Goal: Task Accomplishment & Management: Use online tool/utility

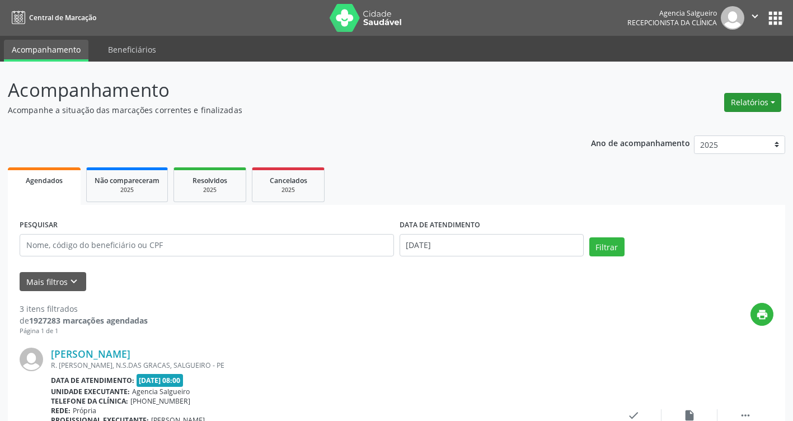
click at [774, 102] on button "Relatórios" at bounding box center [753, 102] width 57 height 19
click at [727, 129] on link "Agendamentos" at bounding box center [722, 127] width 120 height 16
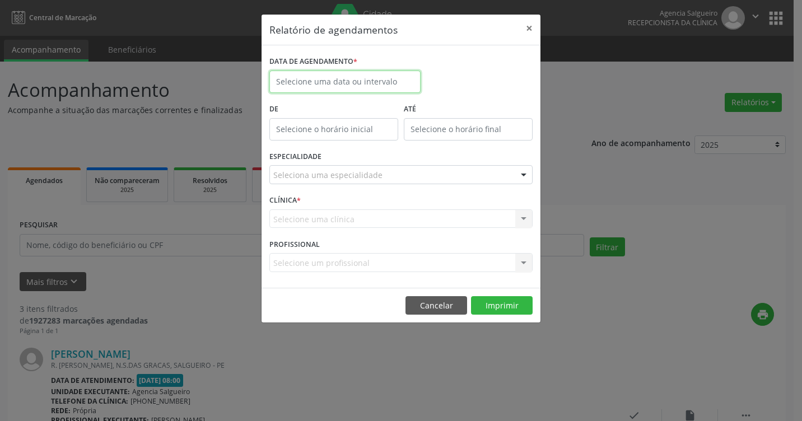
click at [346, 87] on input "text" at bounding box center [344, 82] width 151 height 22
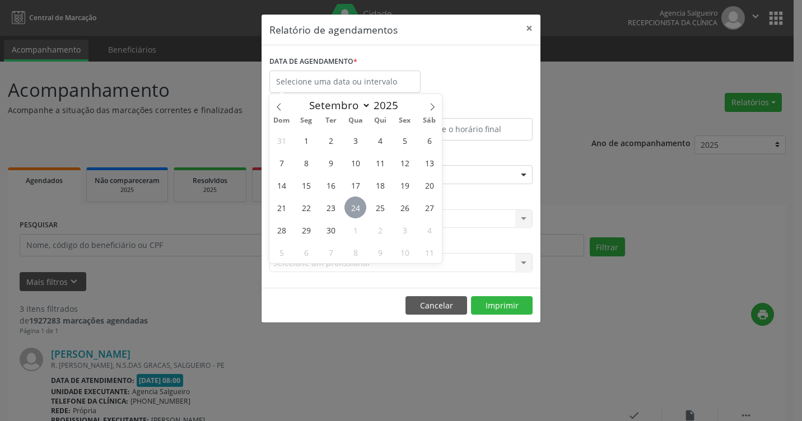
click at [357, 209] on span "24" at bounding box center [355, 208] width 22 height 22
type input "[DATE]"
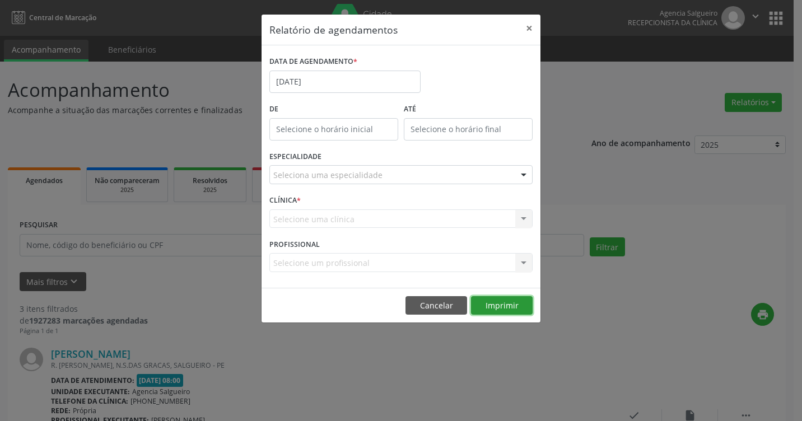
click at [517, 305] on button "Imprimir" at bounding box center [502, 305] width 62 height 19
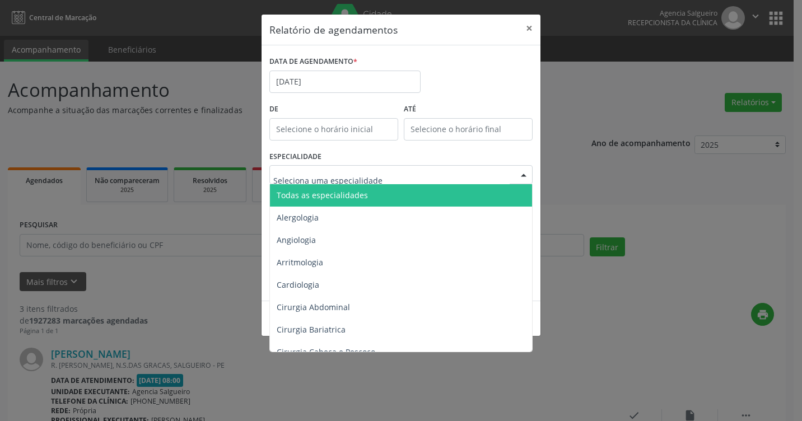
click at [522, 175] on div at bounding box center [523, 175] width 17 height 19
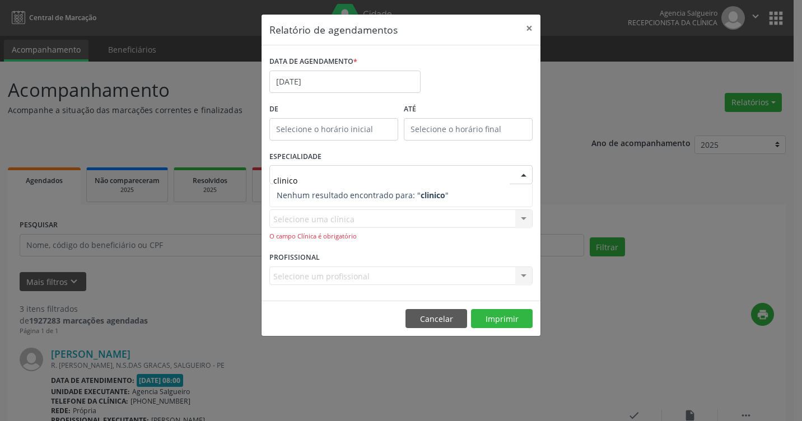
type input "clinic"
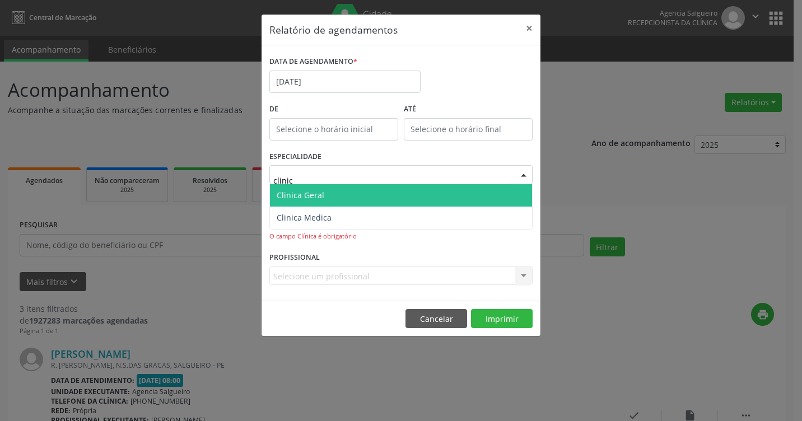
click at [364, 198] on span "Clinica Geral" at bounding box center [401, 195] width 262 height 22
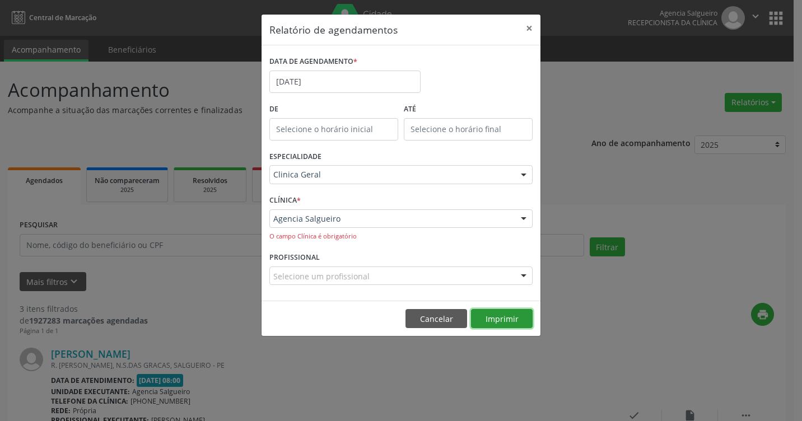
click at [498, 320] on button "Imprimir" at bounding box center [502, 318] width 62 height 19
